Goal: Navigation & Orientation: Go to known website

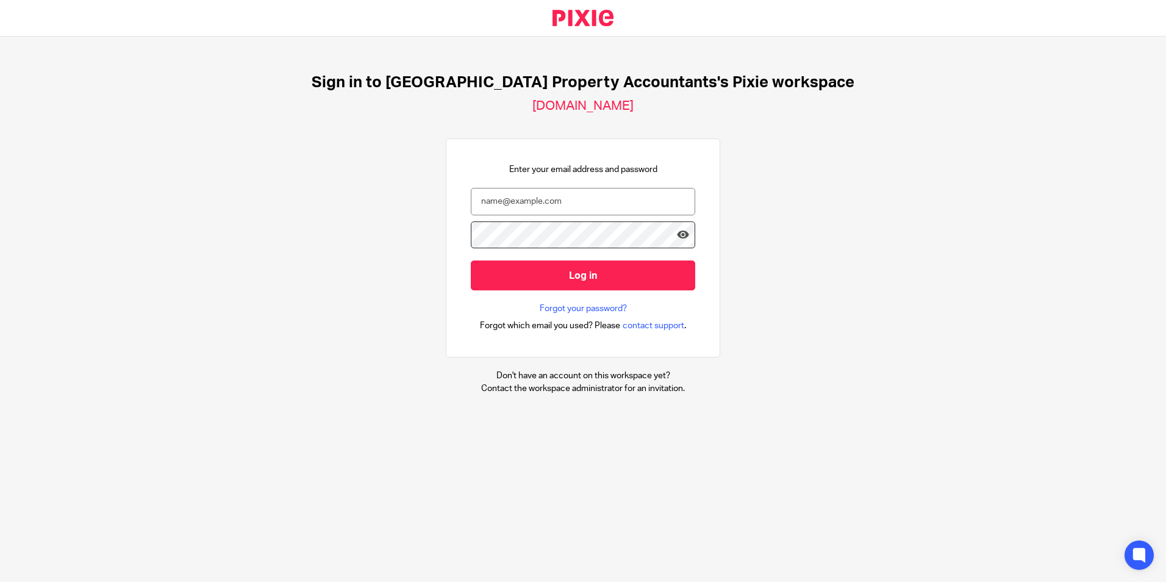
click at [830, 220] on div "Sign in to [GEOGRAPHIC_DATA] Property Accountants's Pixie workspace [DOMAIN_NAM…" at bounding box center [583, 234] width 1166 height 395
click at [487, 179] on div "Enter your email address and password Log in Forgot your password? Forgot which…" at bounding box center [583, 248] width 224 height 170
click at [596, 199] on input "email" at bounding box center [583, 201] width 224 height 27
click at [0, 581] on div at bounding box center [0, 582] width 0 height 0
type input "[EMAIL_ADDRESS][DOMAIN_NAME]"
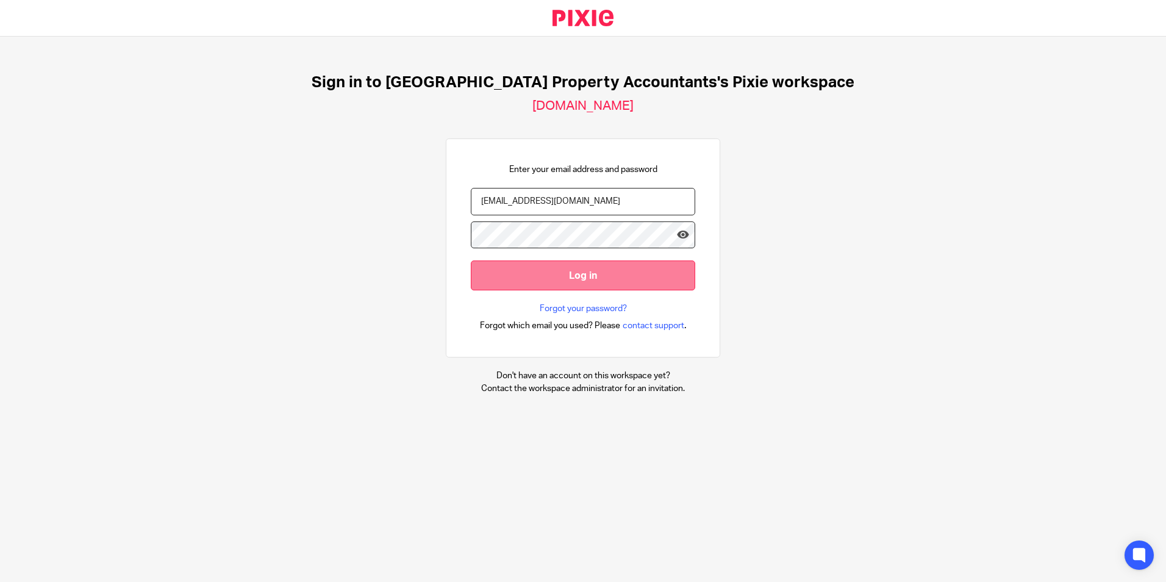
click at [509, 279] on input "Log in" at bounding box center [583, 275] width 224 height 30
